Goal: Task Accomplishment & Management: Use online tool/utility

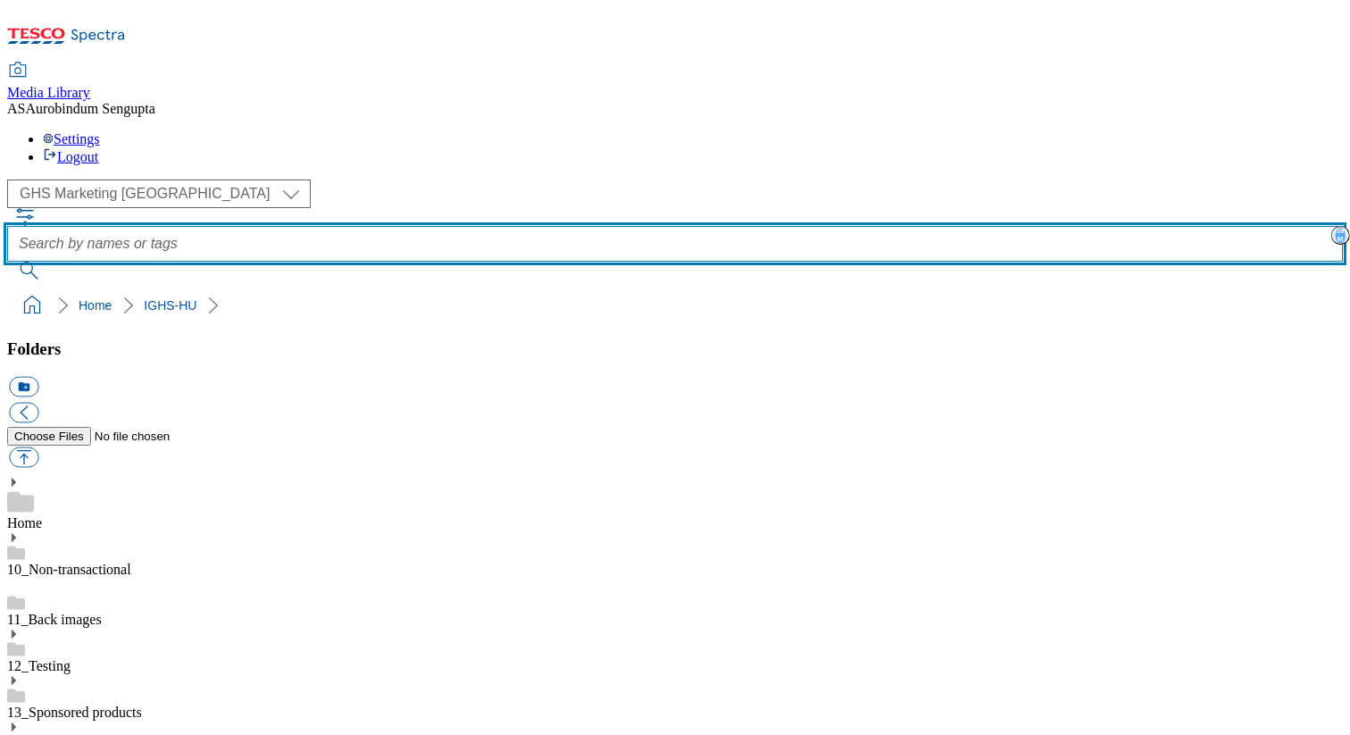
click at [646, 226] on input "text" at bounding box center [675, 244] width 1336 height 36
paste input "rounded_super_department_mrazené"
type input "rounded_super_department_mrazené"
click at [7, 262] on button "submit" at bounding box center [30, 271] width 46 height 18
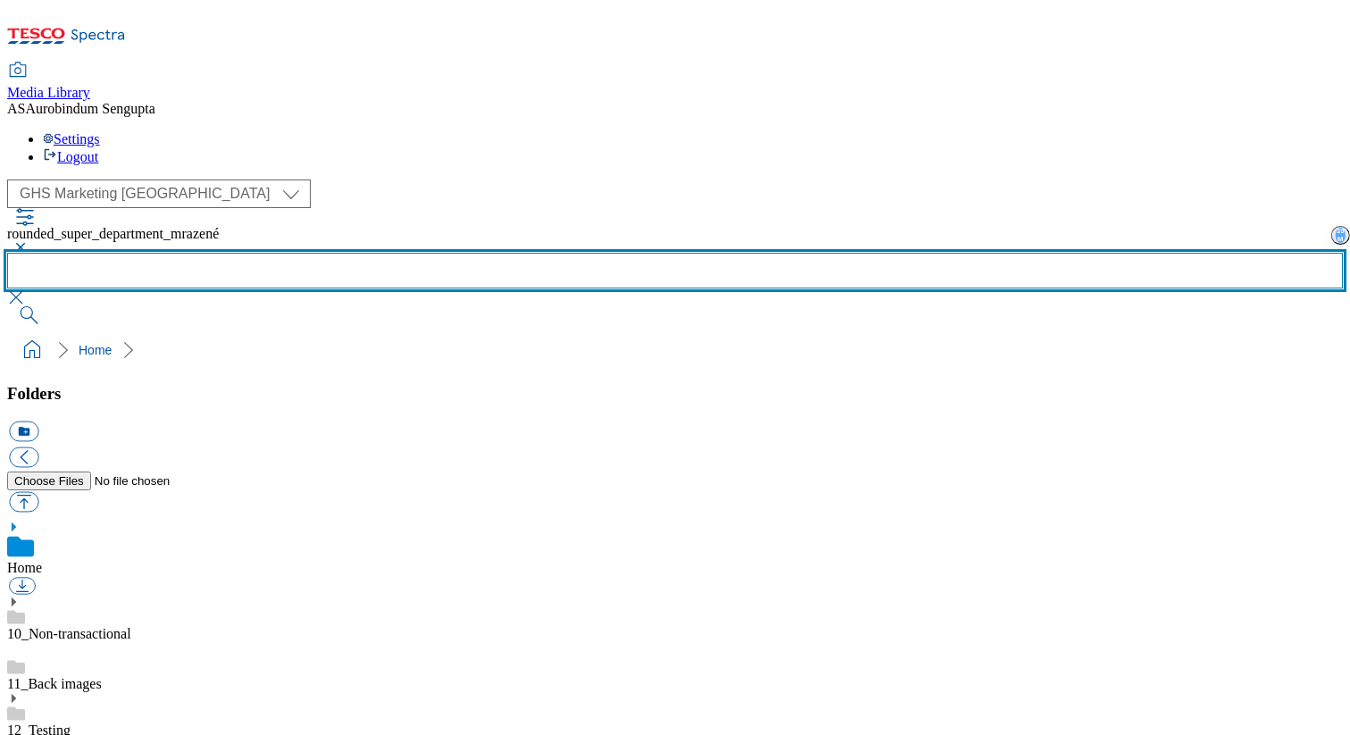
scroll to position [561, 0]
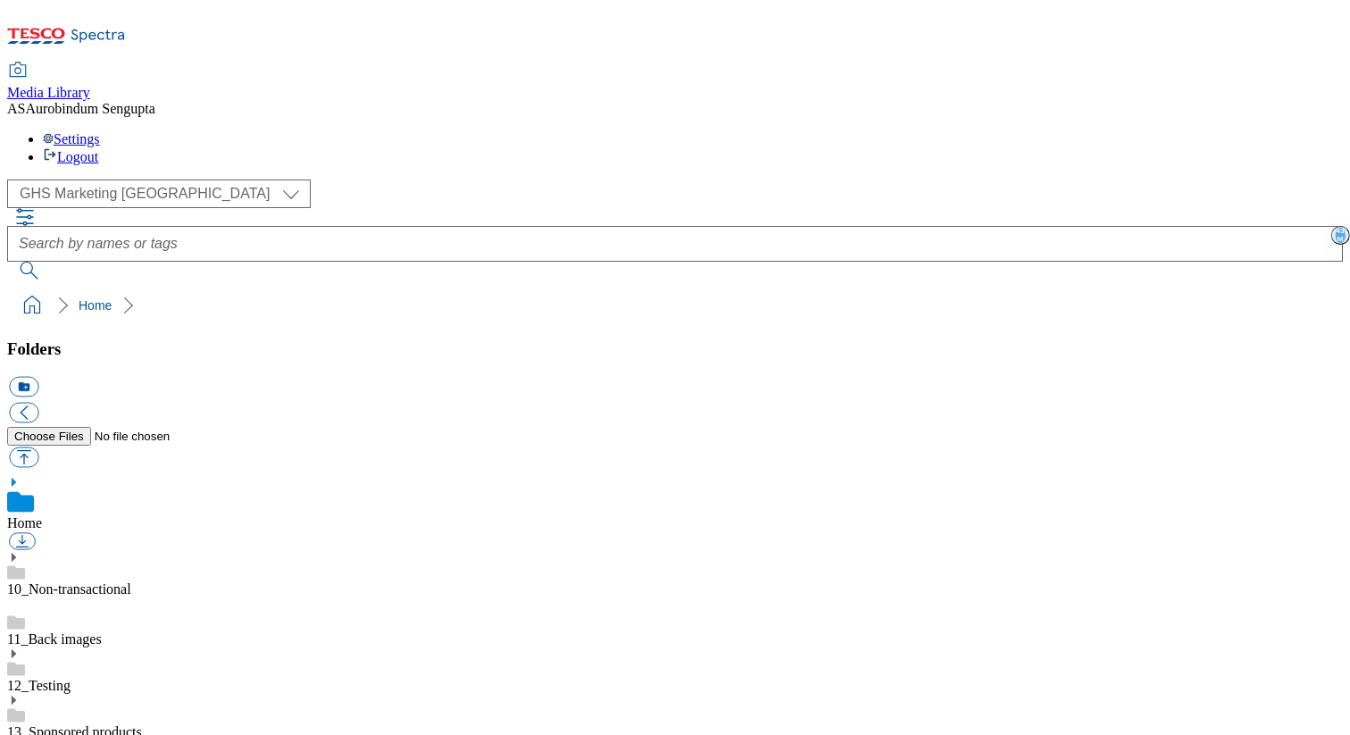
scroll to position [527, 0]
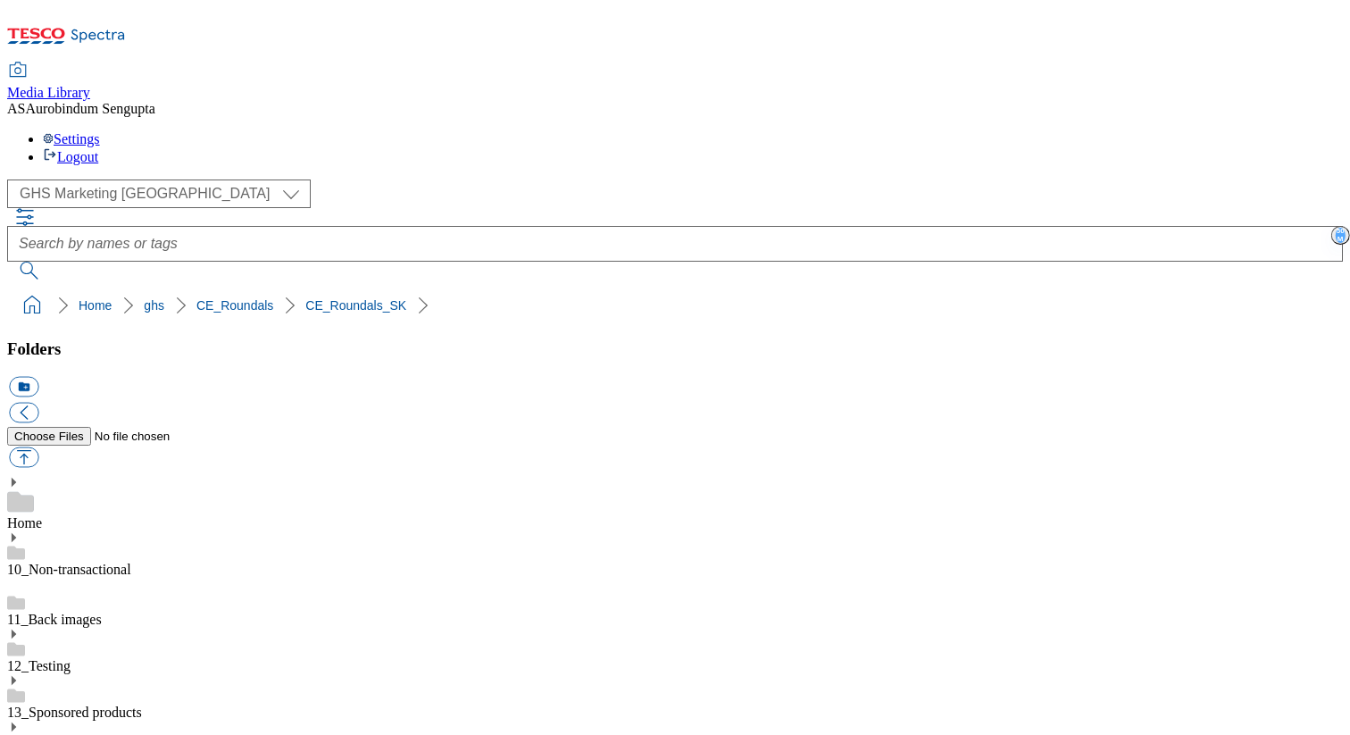
scroll to position [772, 0]
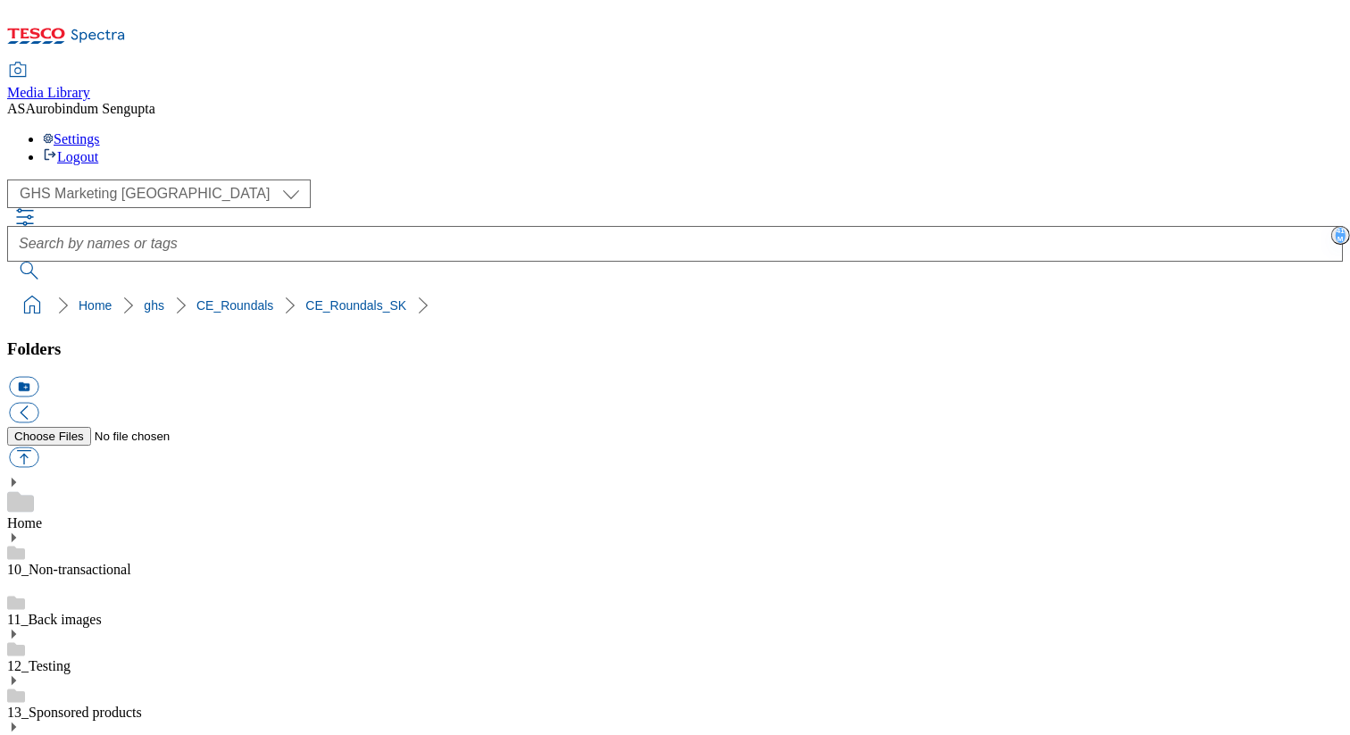
paste input "rounded_super_department_mrazené"
type input "rounded_super_department_mrazené"
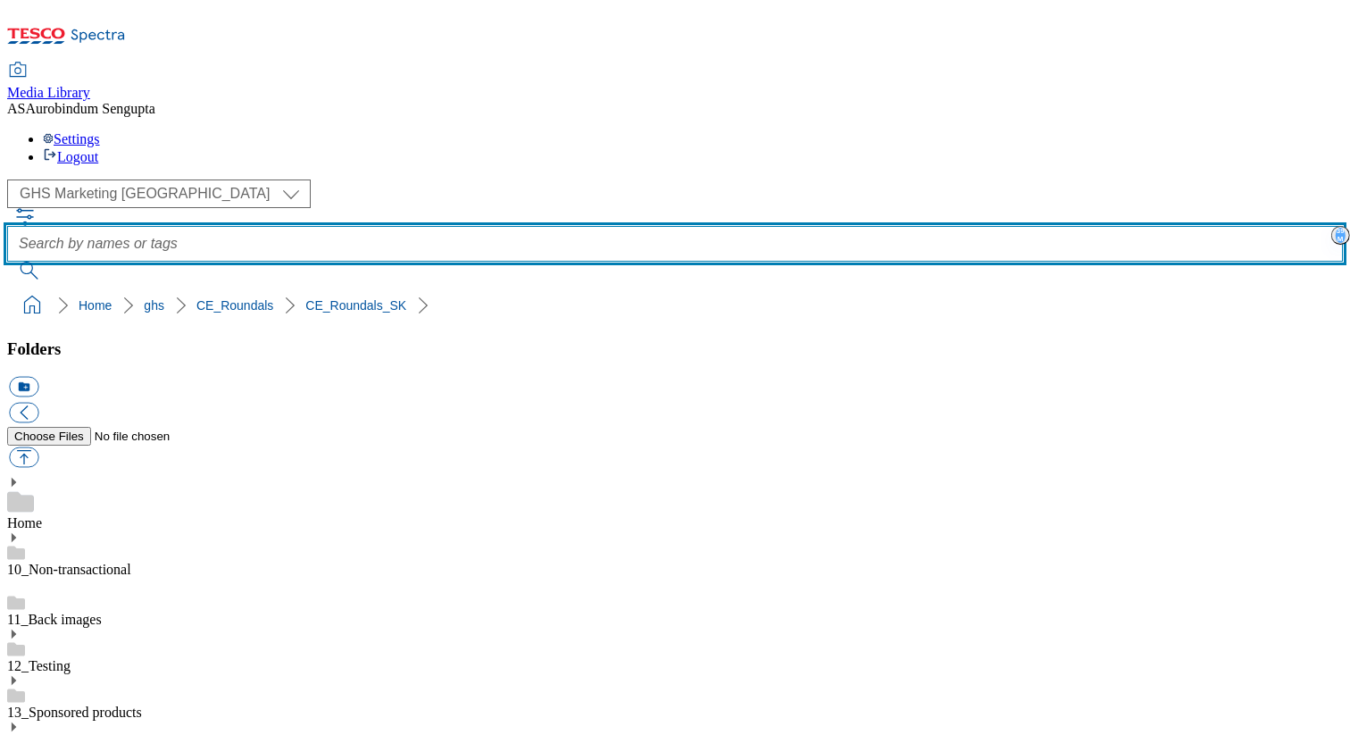
click at [563, 226] on input "text" at bounding box center [675, 244] width 1336 height 36
paste input "rounded_super_department_späť_do_školy"
type input "rounded_super_department_späť_do_školy"
click at [563, 226] on input "rounded_super_department_späť_do_školy" at bounding box center [675, 244] width 1336 height 36
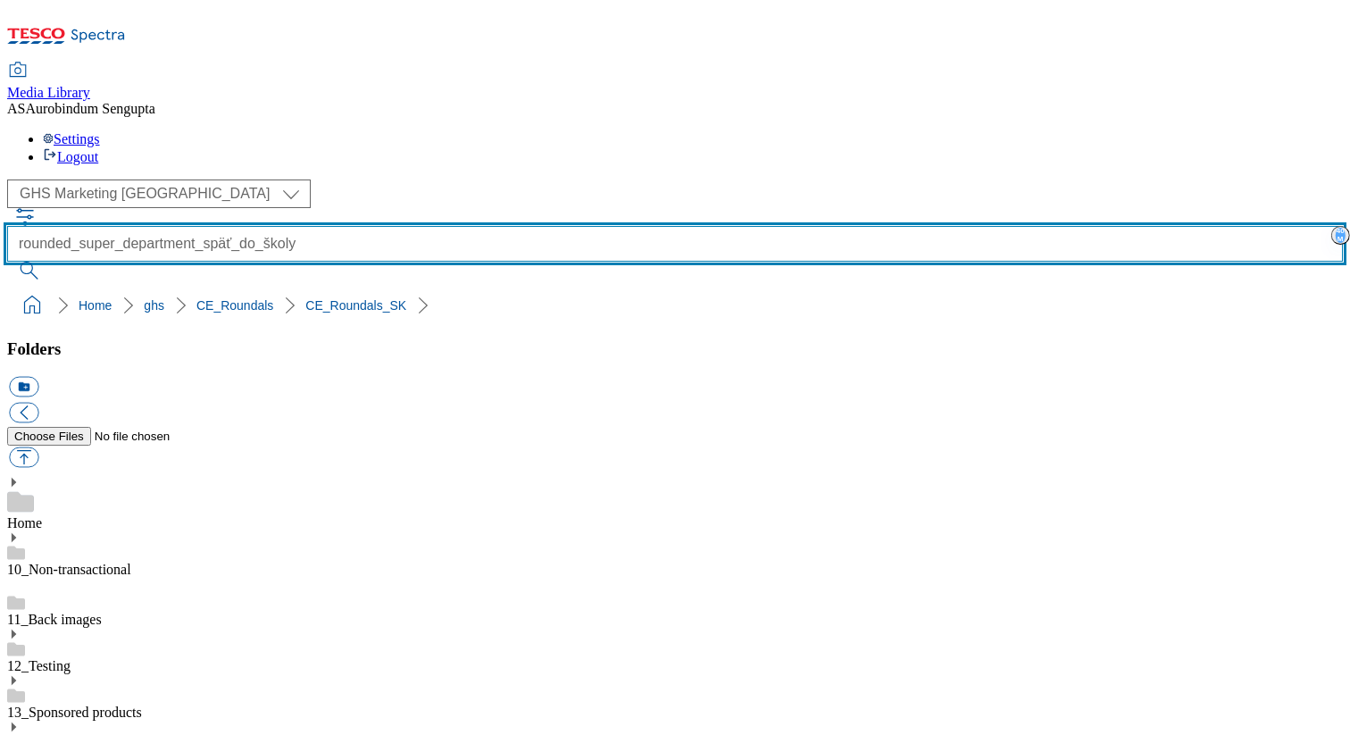
click at [563, 226] on input "rounded_super_department_späť_do_školy" at bounding box center [675, 244] width 1336 height 36
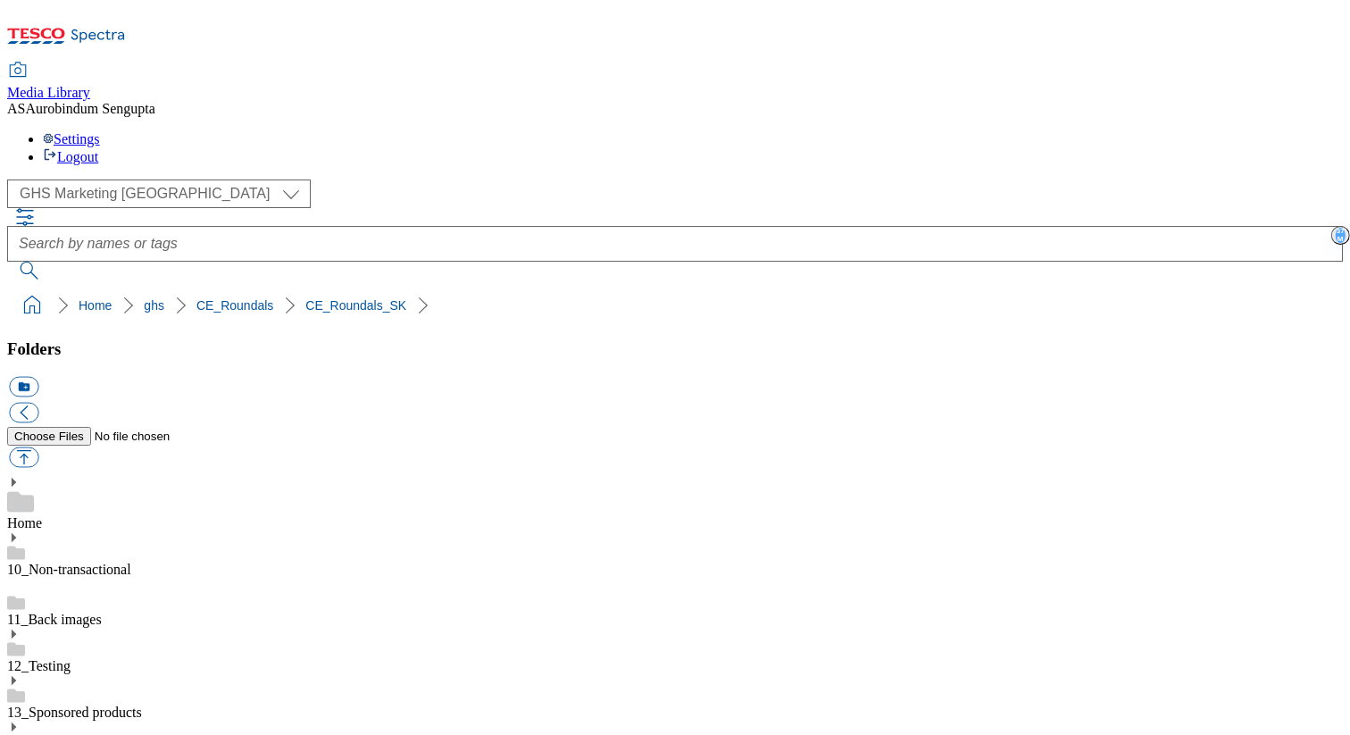
scroll to position [245, 0]
click at [169, 179] on select "GHS Marketing UK iGHS Marketing CE iGHS Marketing MY iGHS Marketing TH" at bounding box center [159, 193] width 304 height 29
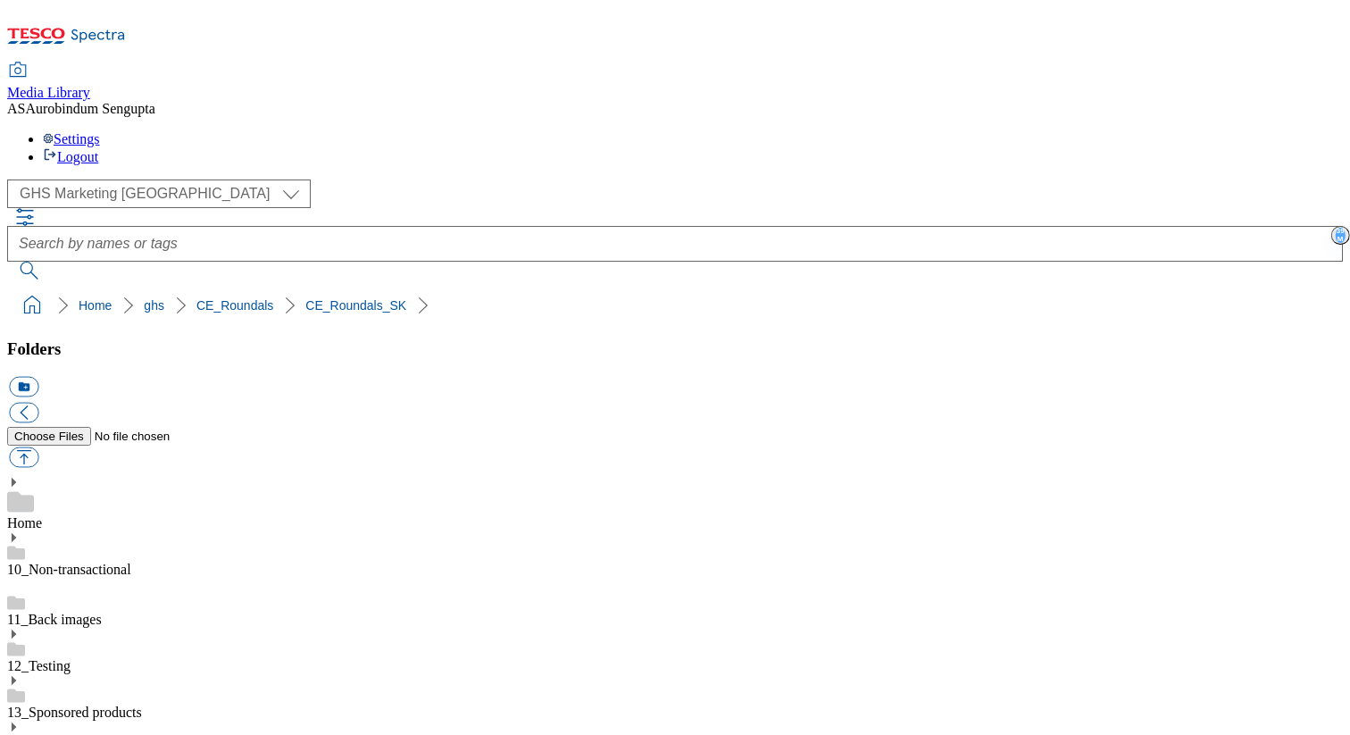
scroll to position [332, 0]
